Goal: Register for event/course

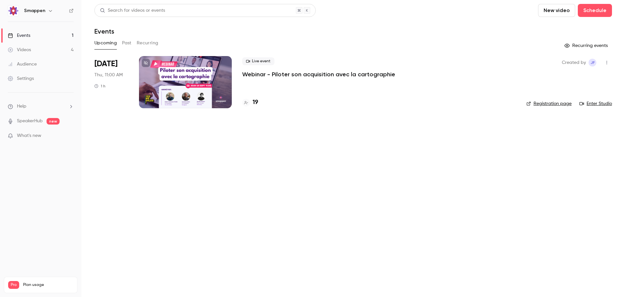
click at [257, 103] on h4 "19" at bounding box center [256, 102] width 6 height 9
